Goal: Task Accomplishment & Management: Manage account settings

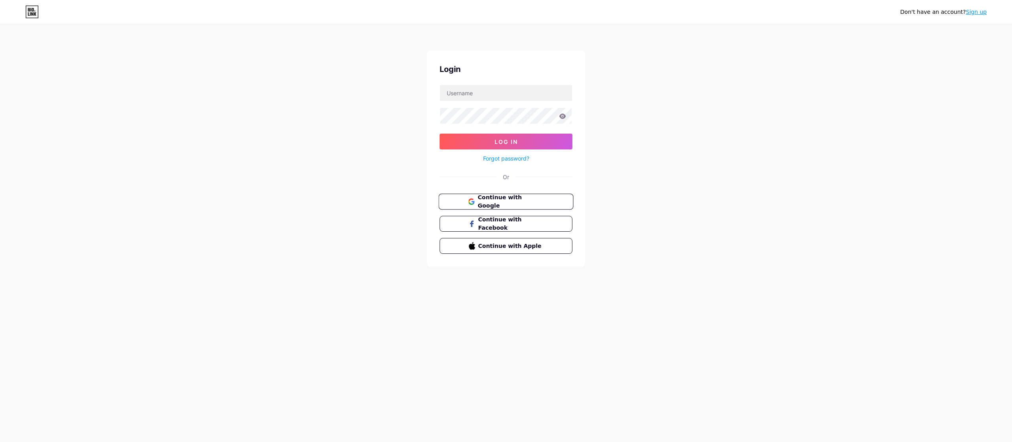
click at [515, 198] on span "Continue with Google" at bounding box center [511, 201] width 66 height 17
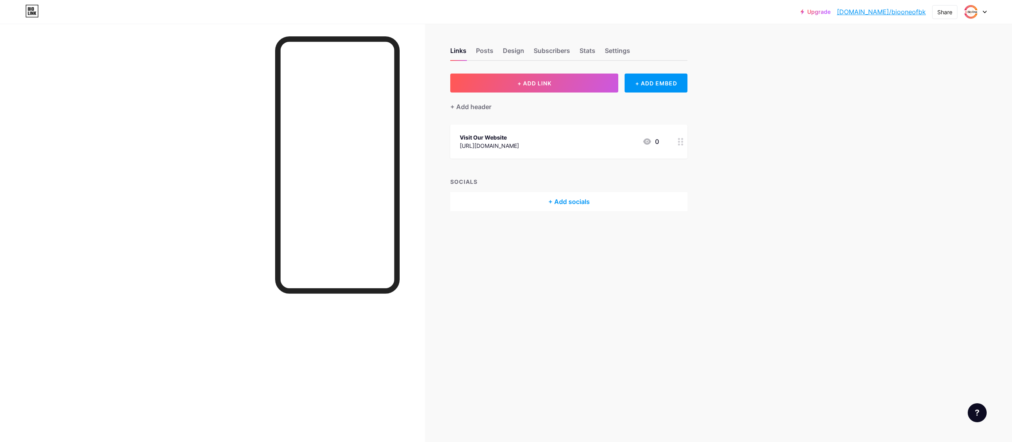
click at [680, 139] on icon at bounding box center [681, 142] width 6 height 8
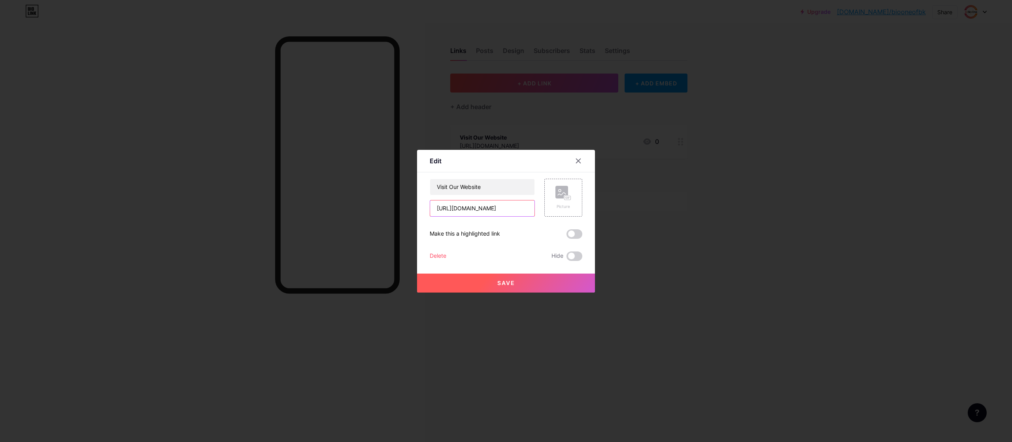
drag, startPoint x: 516, startPoint y: 210, endPoint x: 383, endPoint y: 205, distance: 133.3
click at [383, 205] on div "Edit Content YouTube Play YouTube video without leaving your page. ADD Vimeo Pl…" at bounding box center [506, 221] width 1012 height 442
paste input "https://bioonecentralmissouri.com/"
type input "https://bioonecentralmissouri.com/"
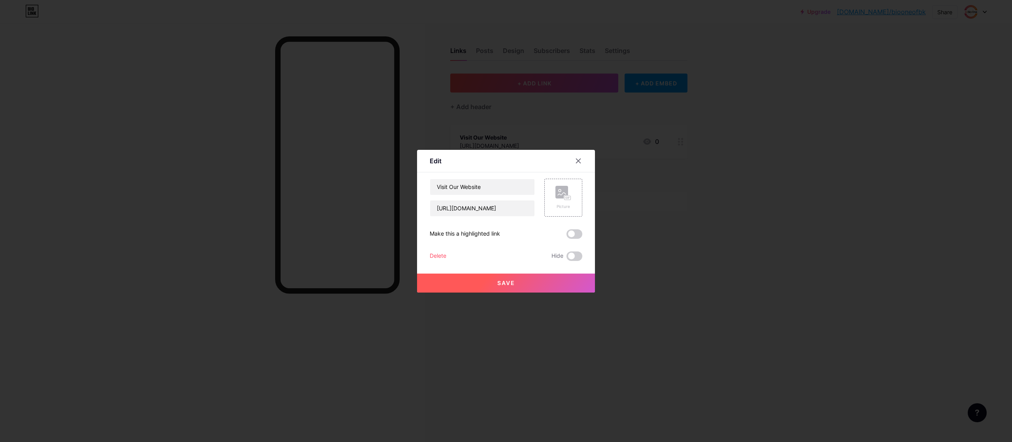
click at [515, 281] on button "Save" at bounding box center [506, 283] width 178 height 19
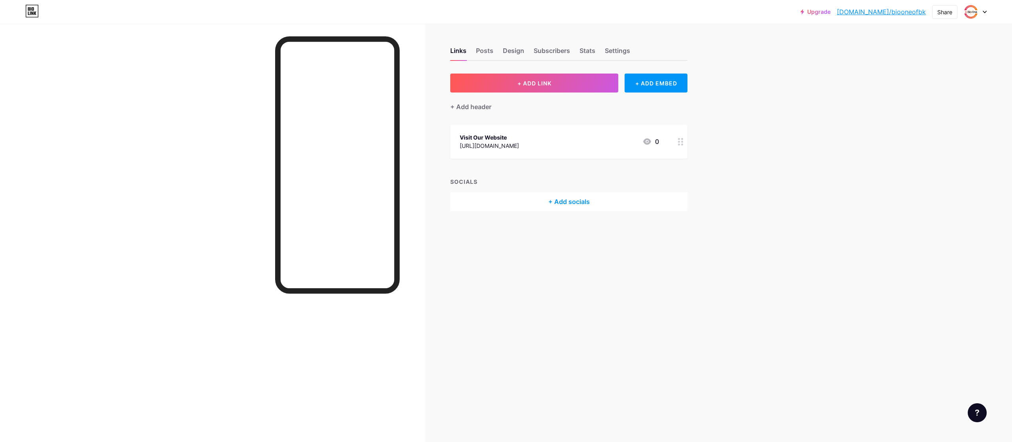
click at [914, 11] on link "bio.link/biooneofbk" at bounding box center [881, 11] width 89 height 9
